Goal: Information Seeking & Learning: Learn about a topic

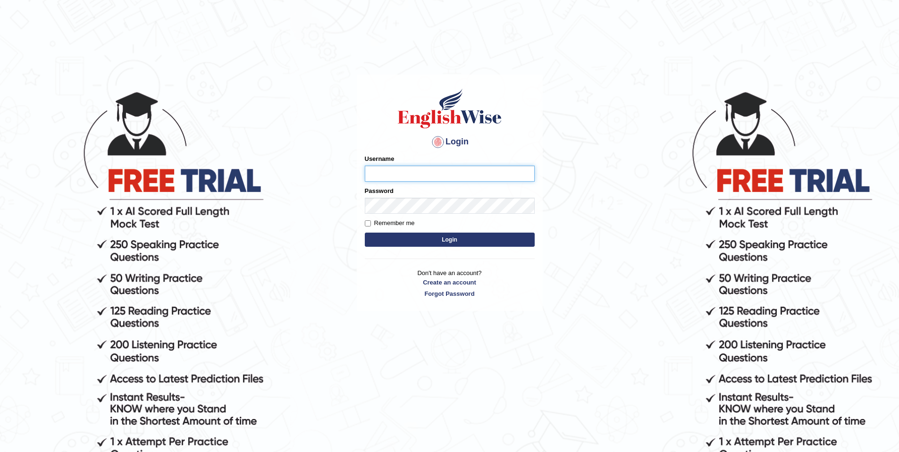
type input "purushottam_parramatta"
click at [492, 244] on button "Login" at bounding box center [450, 240] width 170 height 14
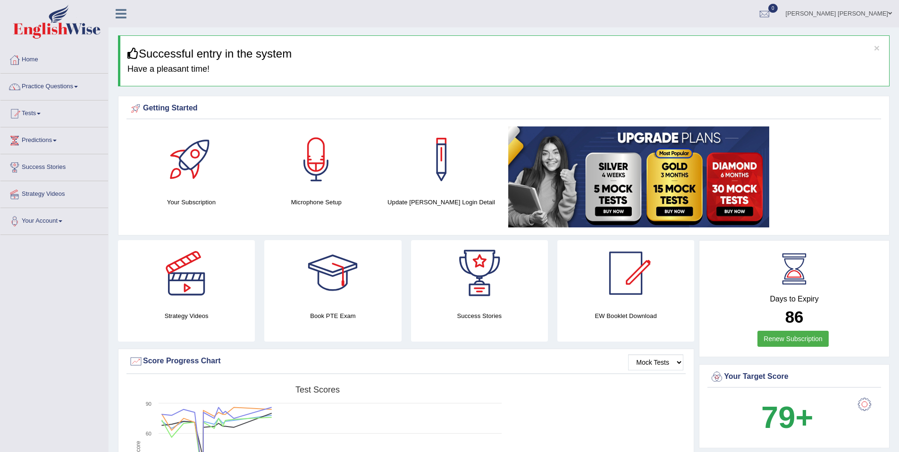
scroll to position [304, 0]
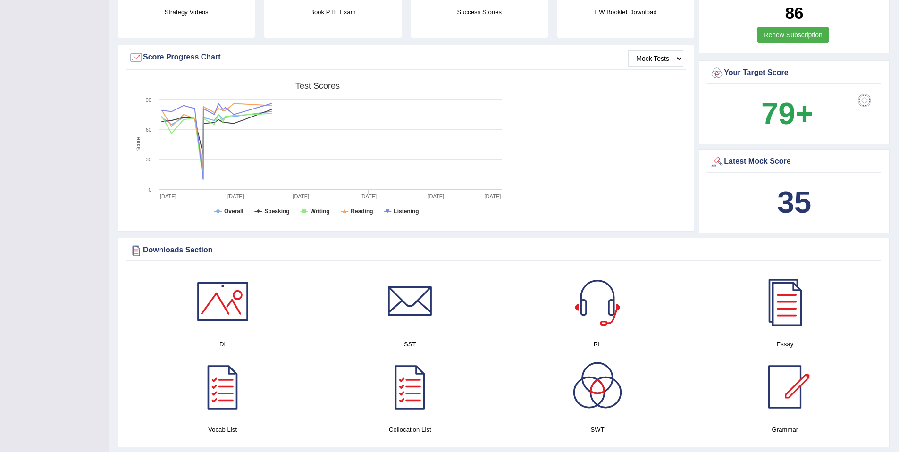
drag, startPoint x: 727, startPoint y: 112, endPoint x: 892, endPoint y: 117, distance: 165.3
click at [866, 100] on div at bounding box center [864, 100] width 19 height 19
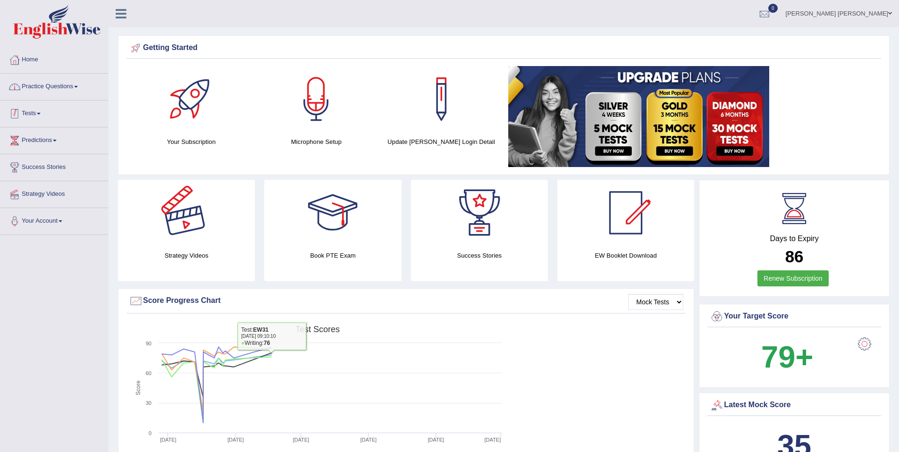
click at [16, 84] on div at bounding box center [15, 87] width 14 height 14
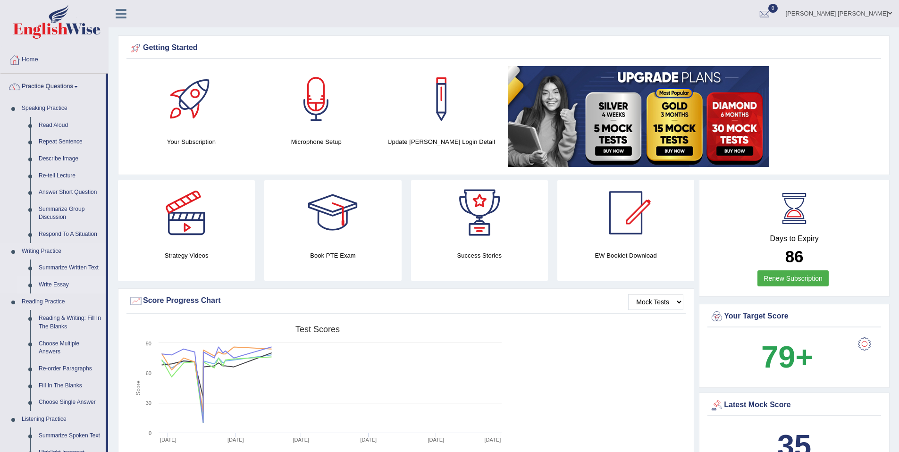
click at [67, 286] on link "Write Essay" at bounding box center [69, 285] width 71 height 17
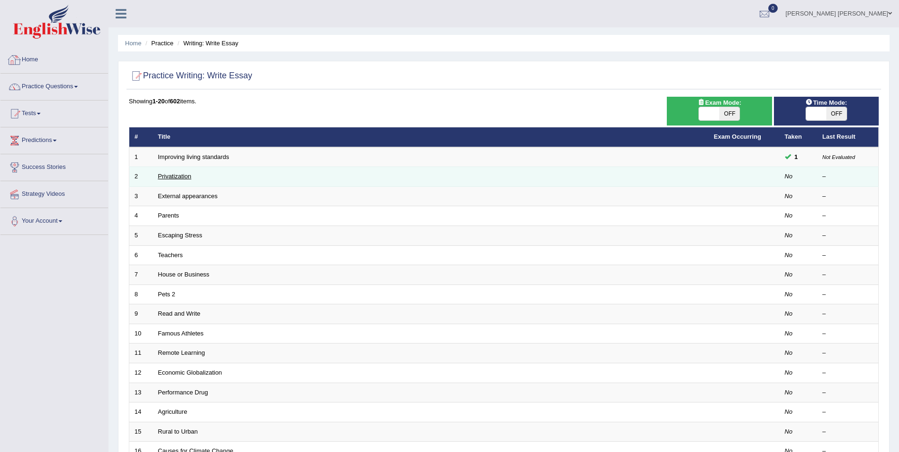
click at [187, 176] on link "Privatization" at bounding box center [175, 176] width 34 height 7
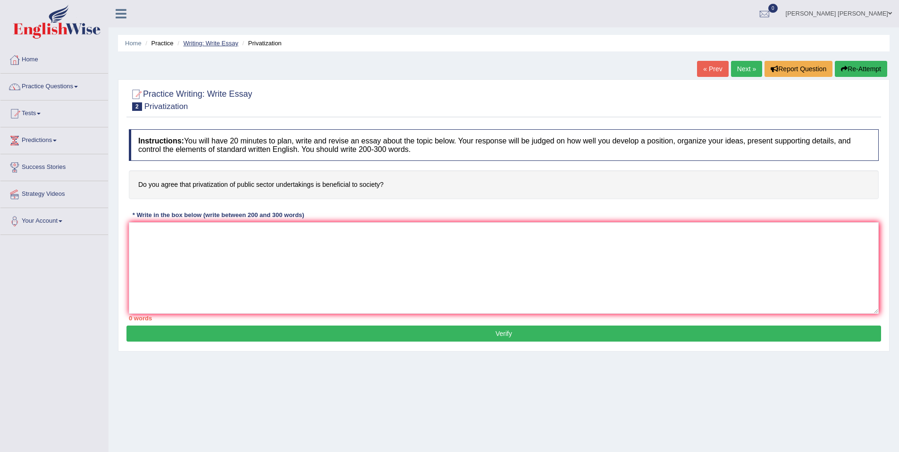
click at [220, 44] on link "Writing: Write Essay" at bounding box center [210, 43] width 55 height 7
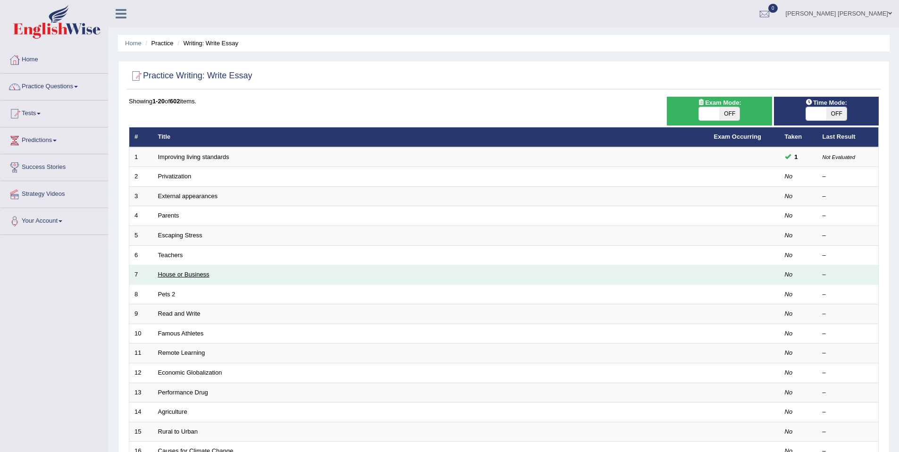
click at [176, 278] on link "House or Business" at bounding box center [183, 274] width 51 height 7
